Goal: Task Accomplishment & Management: Manage account settings

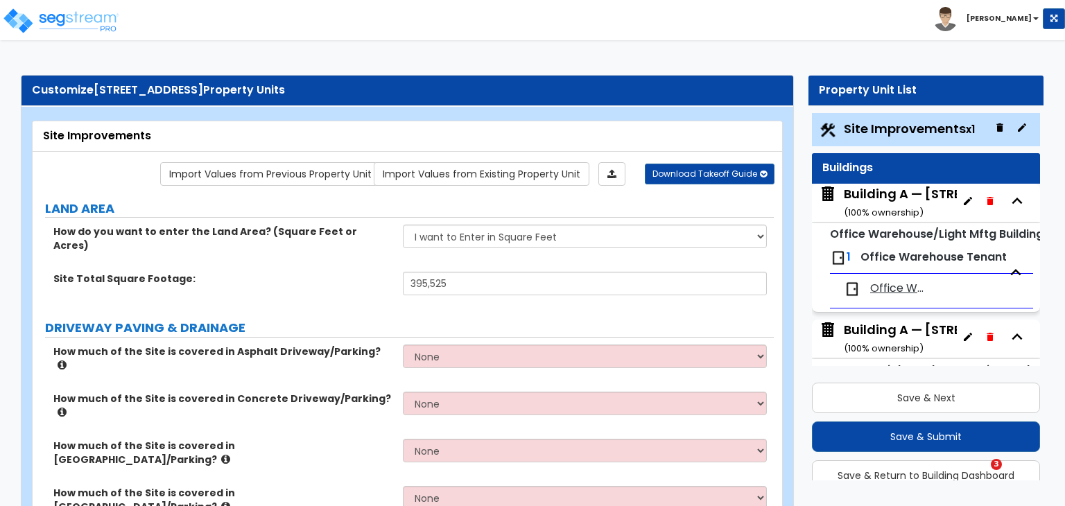
select select "2"
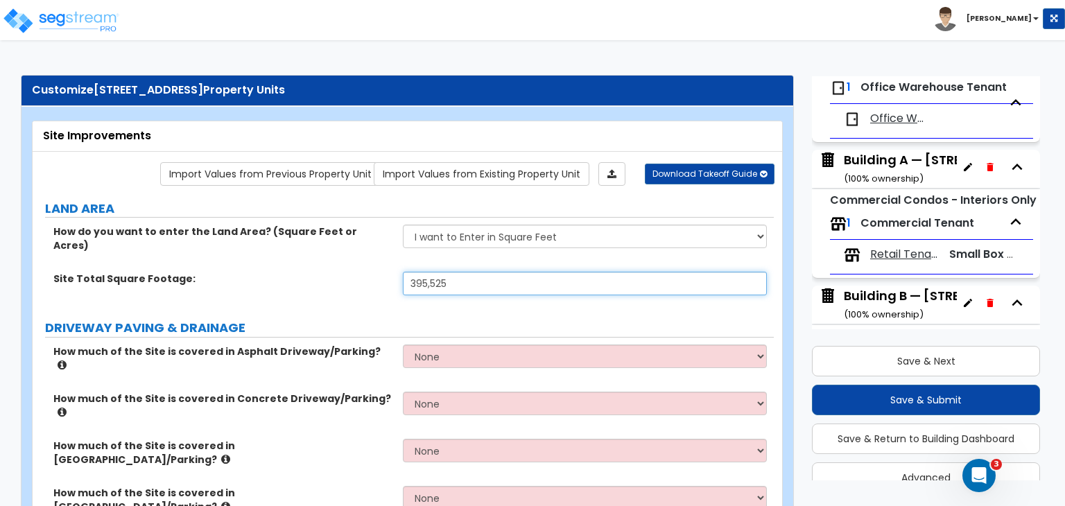
scroll to position [183, 0]
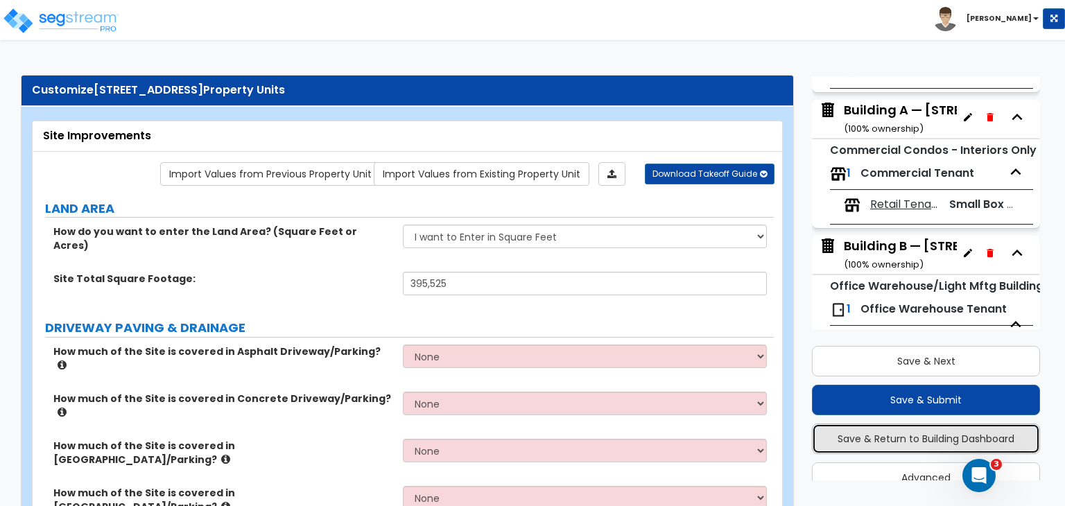
click at [879, 441] on button "Save & Return to Building Dashboard" at bounding box center [926, 439] width 228 height 31
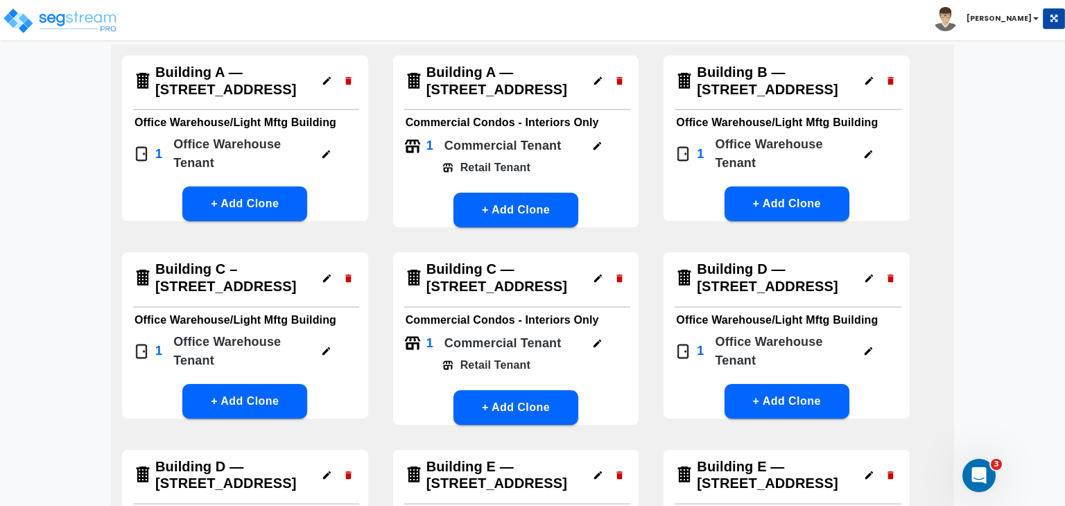
scroll to position [103, 0]
click at [891, 83] on icon "button" at bounding box center [891, 81] width 6 height 8
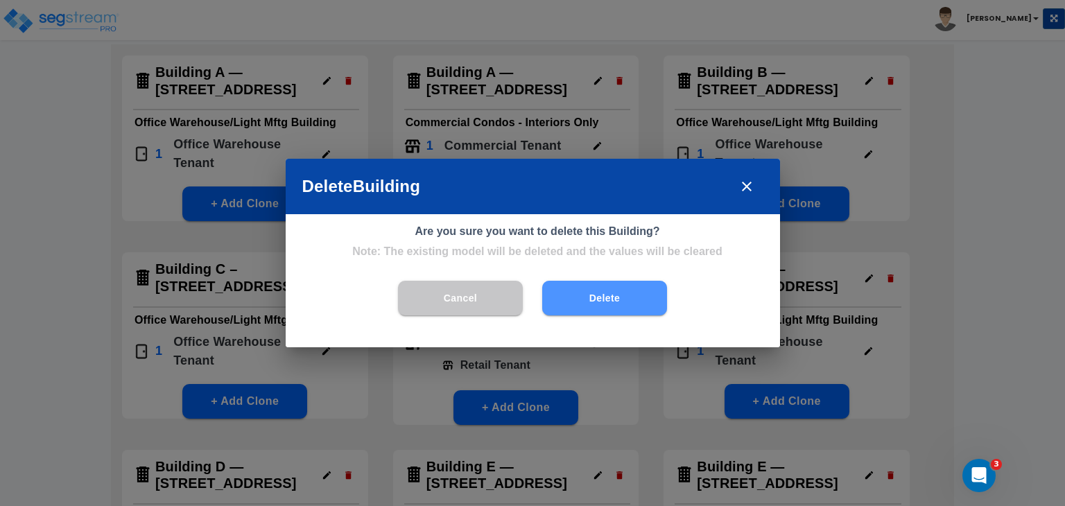
click at [605, 302] on button "Delete" at bounding box center [604, 298] width 125 height 35
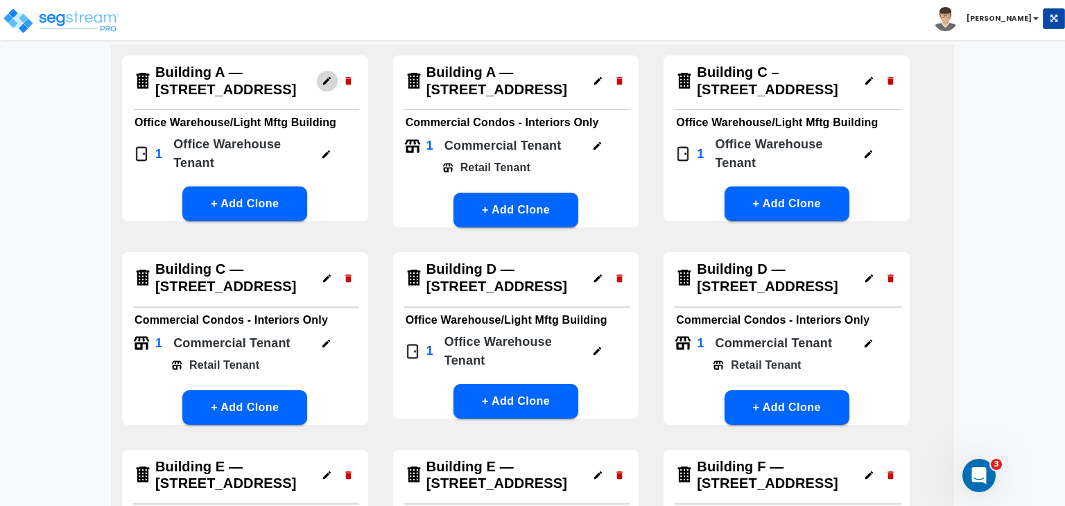
click at [327, 81] on icon "button" at bounding box center [327, 81] width 8 height 8
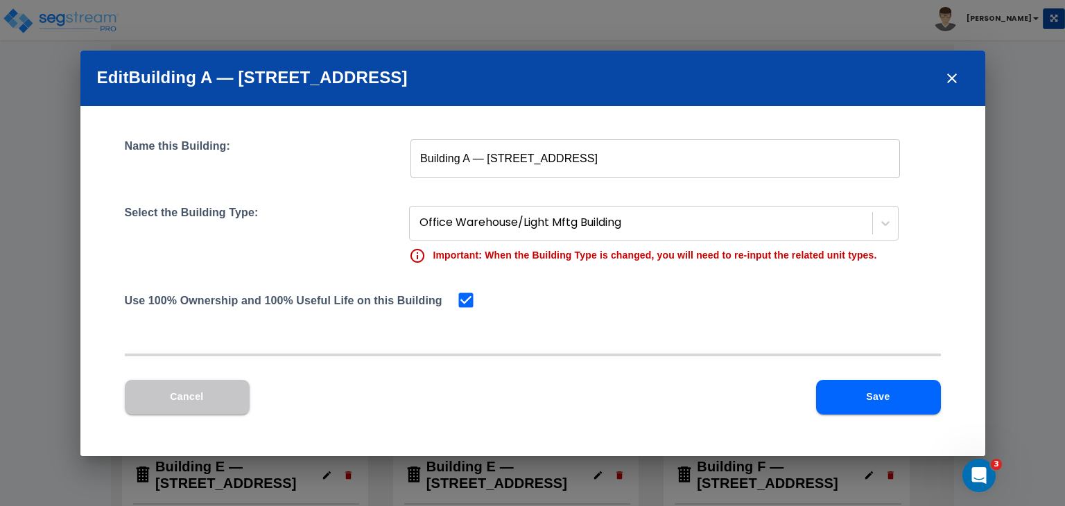
click at [468, 156] on input "Building A — [STREET_ADDRESS]" at bounding box center [655, 158] width 490 height 39
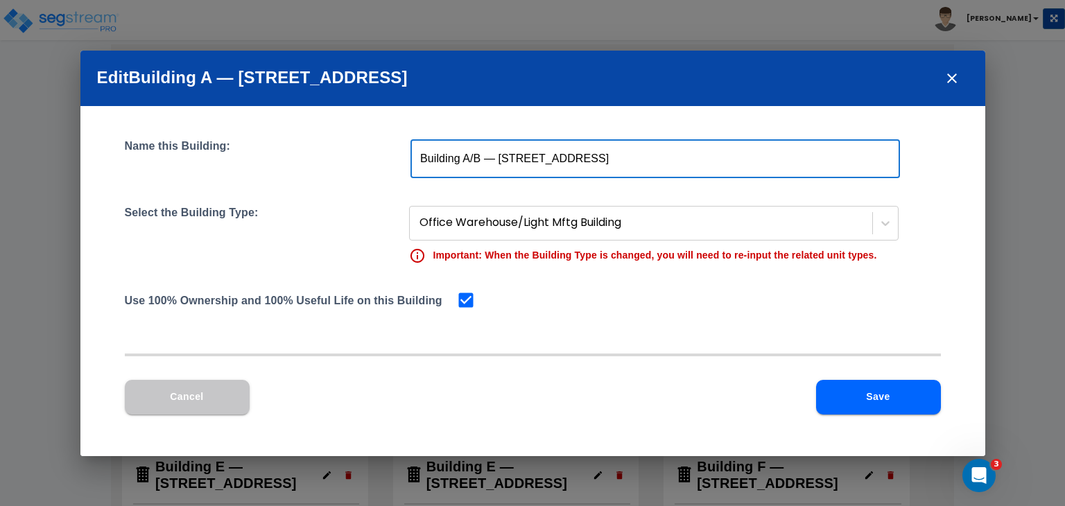
type input "Building A/B — [STREET_ADDRESS]"
click at [849, 397] on button "Save" at bounding box center [878, 397] width 125 height 35
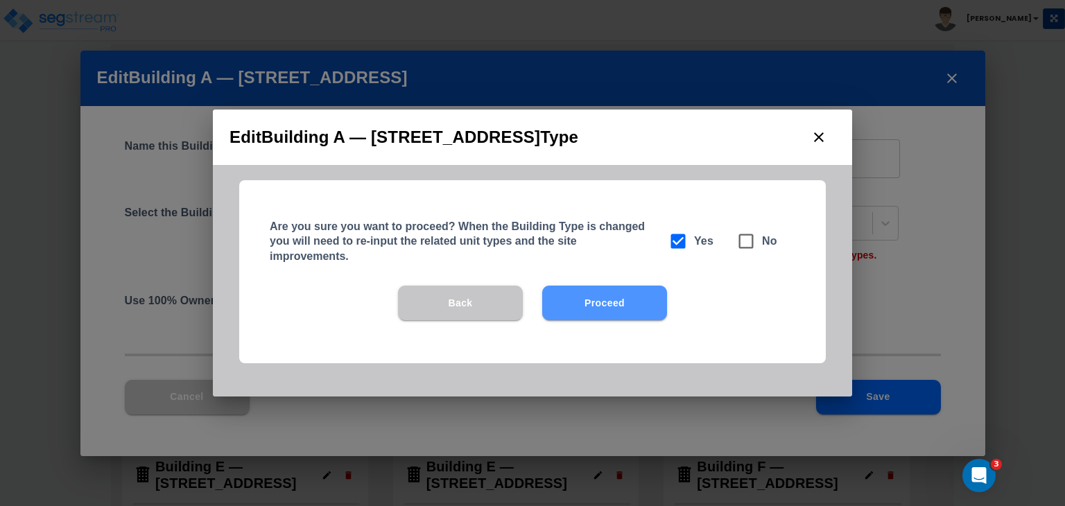
click at [630, 299] on button "Proceed" at bounding box center [604, 303] width 125 height 35
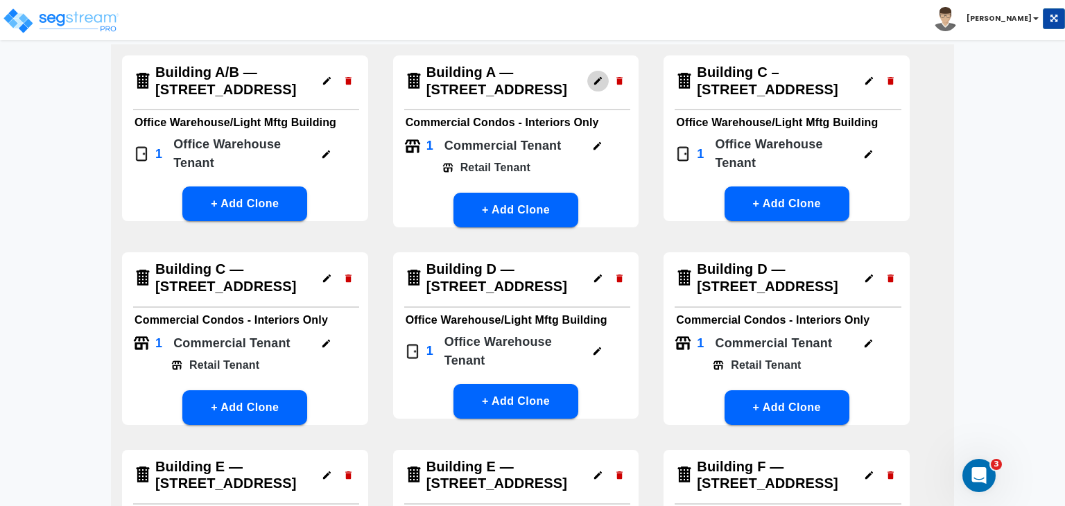
click at [597, 82] on icon "button" at bounding box center [598, 81] width 8 height 8
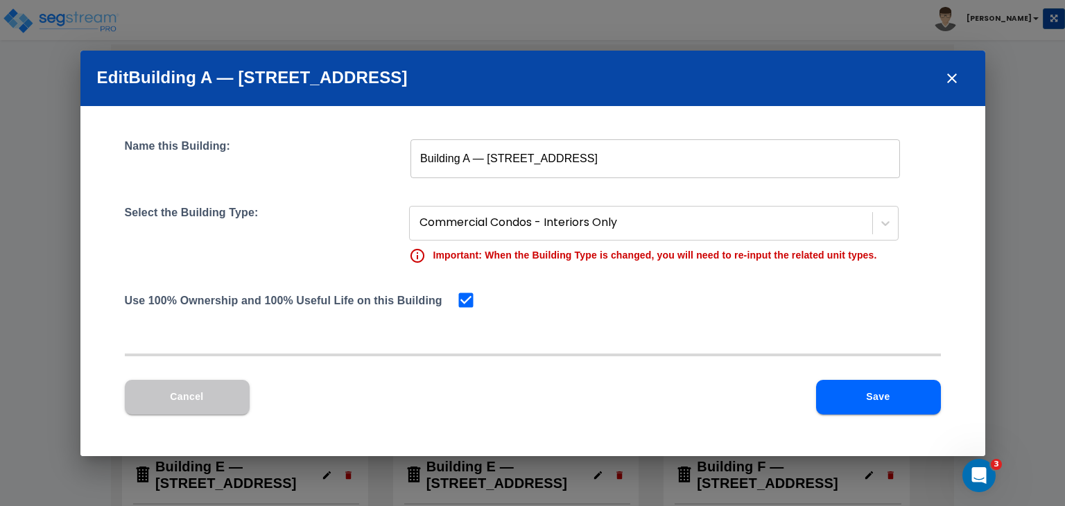
click at [467, 157] on input "Building A — [STREET_ADDRESS]" at bounding box center [655, 158] width 490 height 39
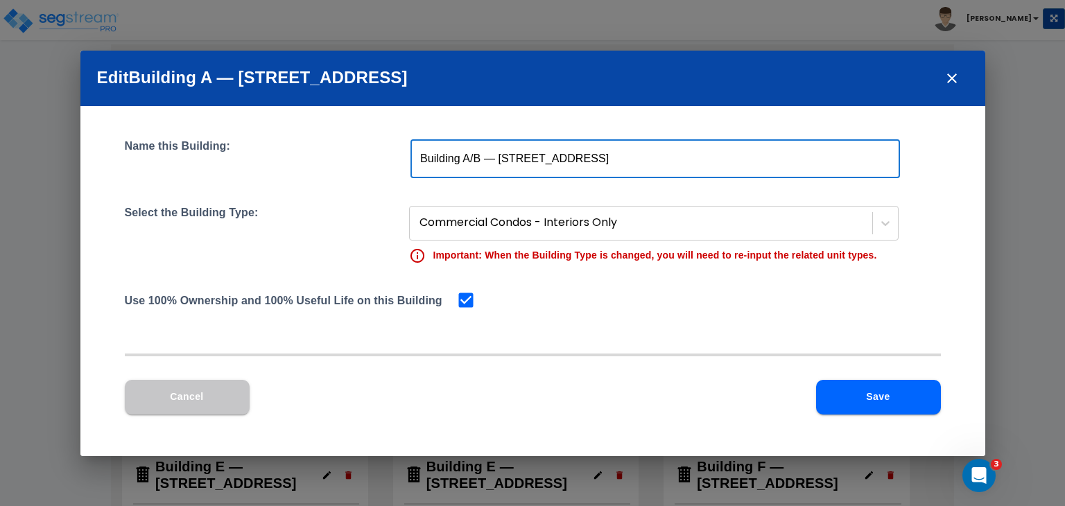
type input "Building A/B — [STREET_ADDRESS]"
click at [870, 392] on button "Save" at bounding box center [878, 397] width 125 height 35
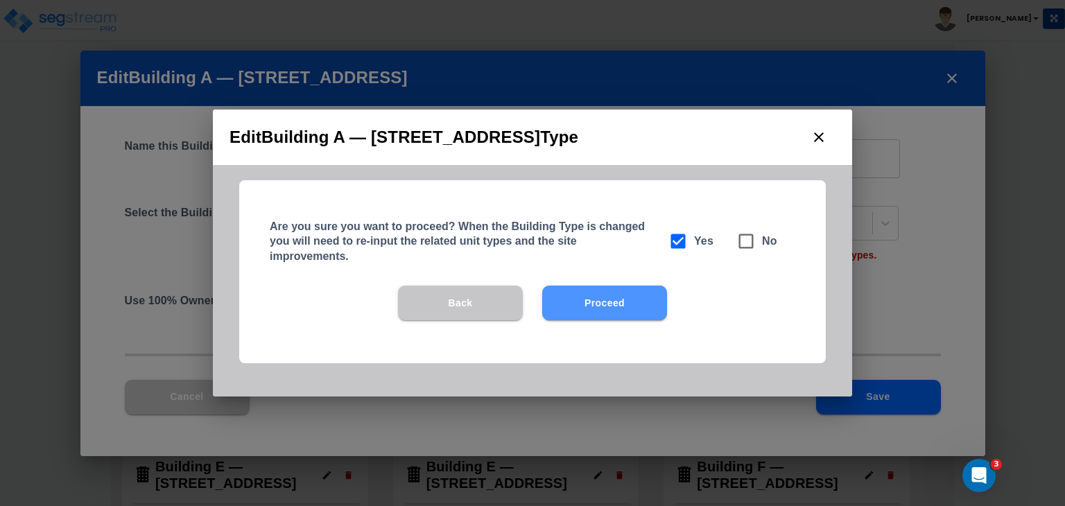
click at [632, 309] on button "Proceed" at bounding box center [604, 303] width 125 height 35
